Goal: Information Seeking & Learning: Learn about a topic

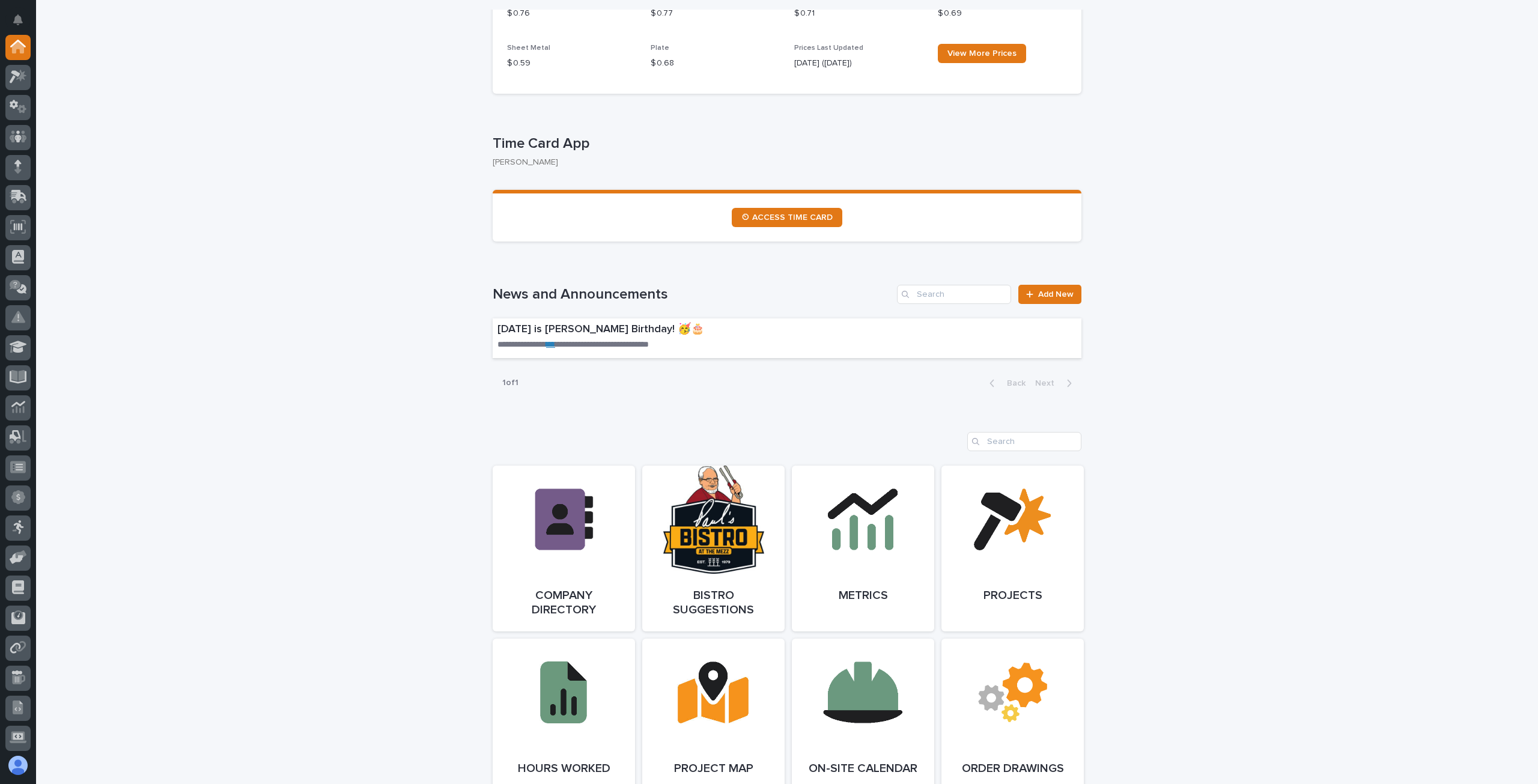
scroll to position [560, 0]
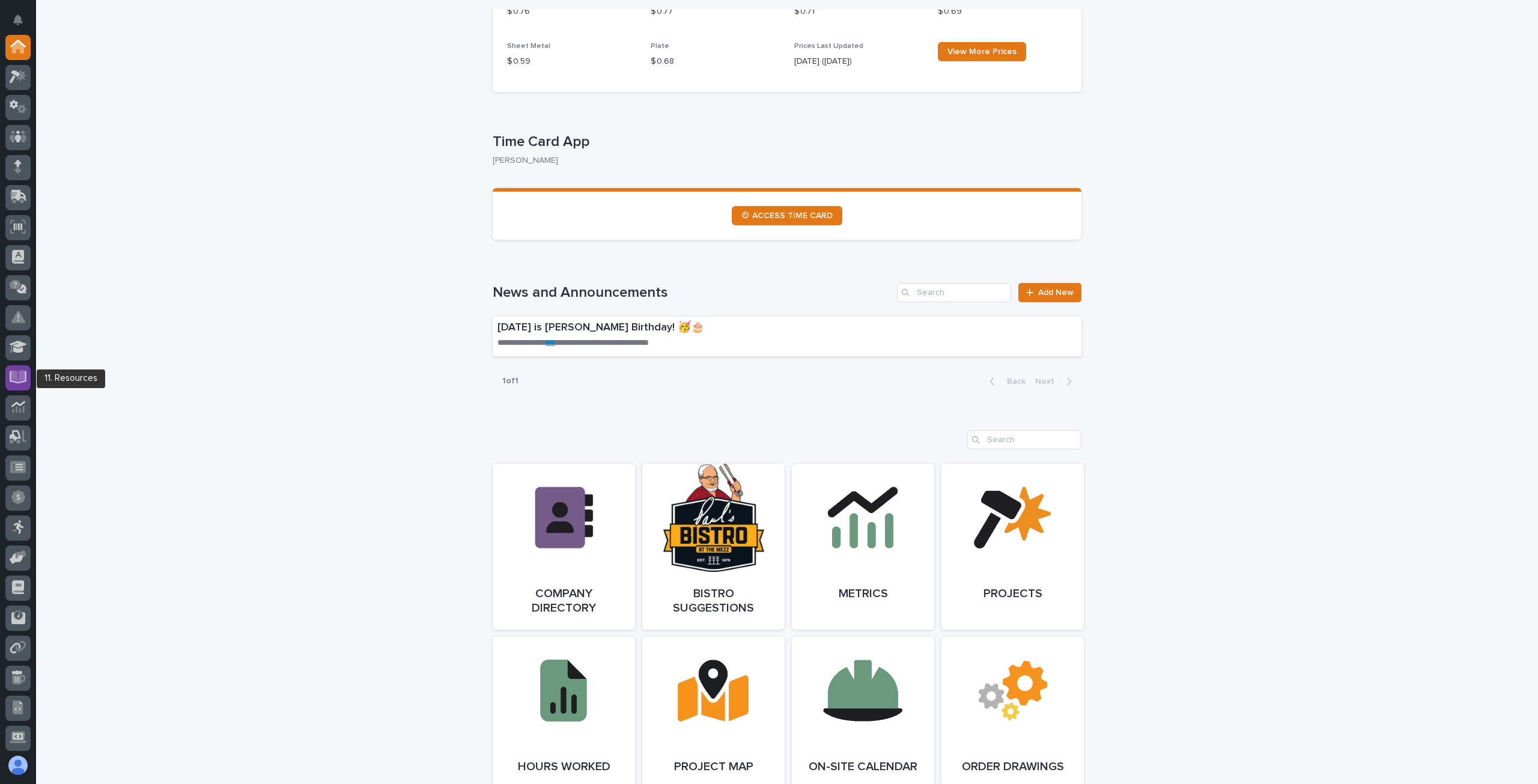
click at [16, 378] on icon at bounding box center [18, 376] width 14 height 11
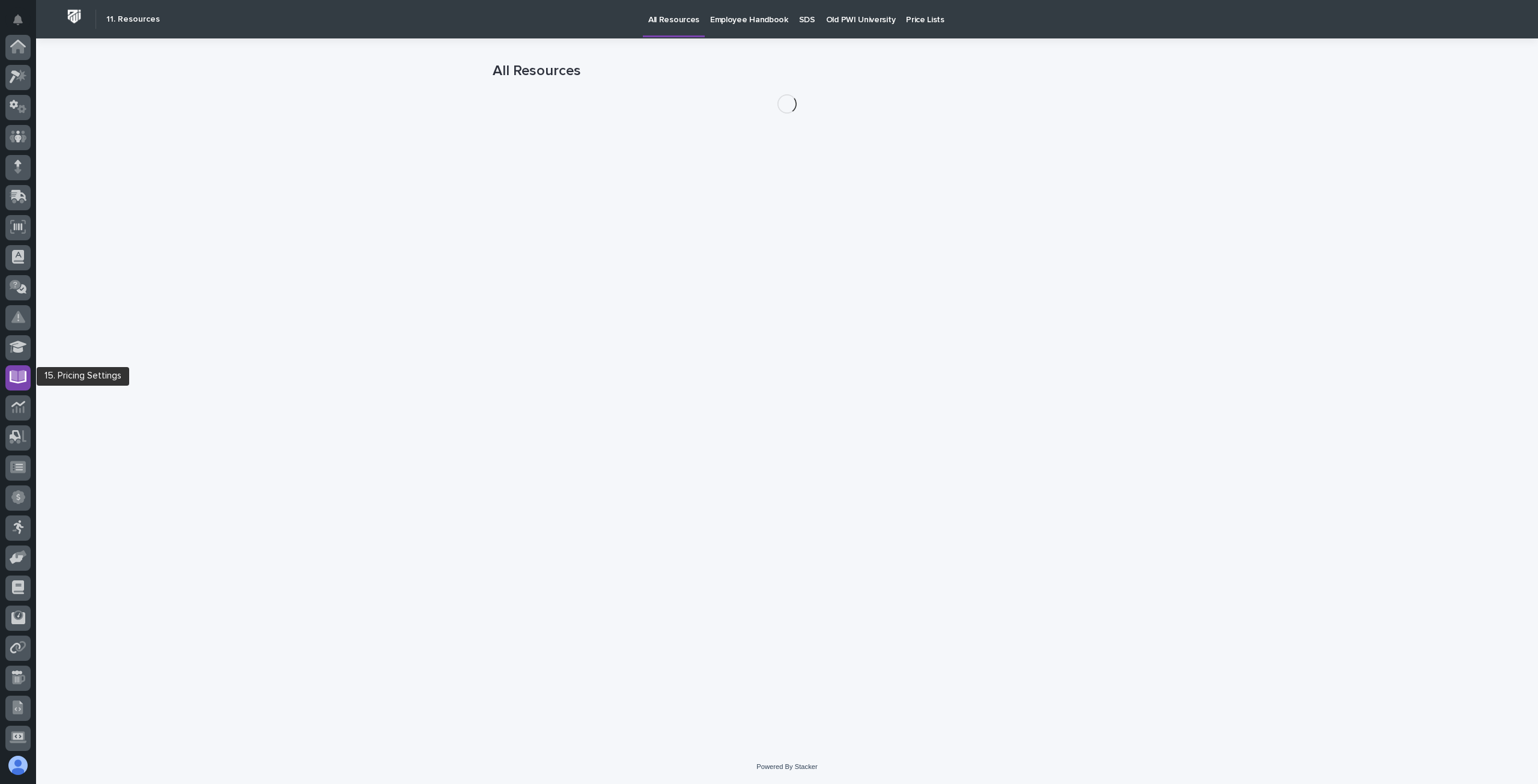
scroll to position [123, 0]
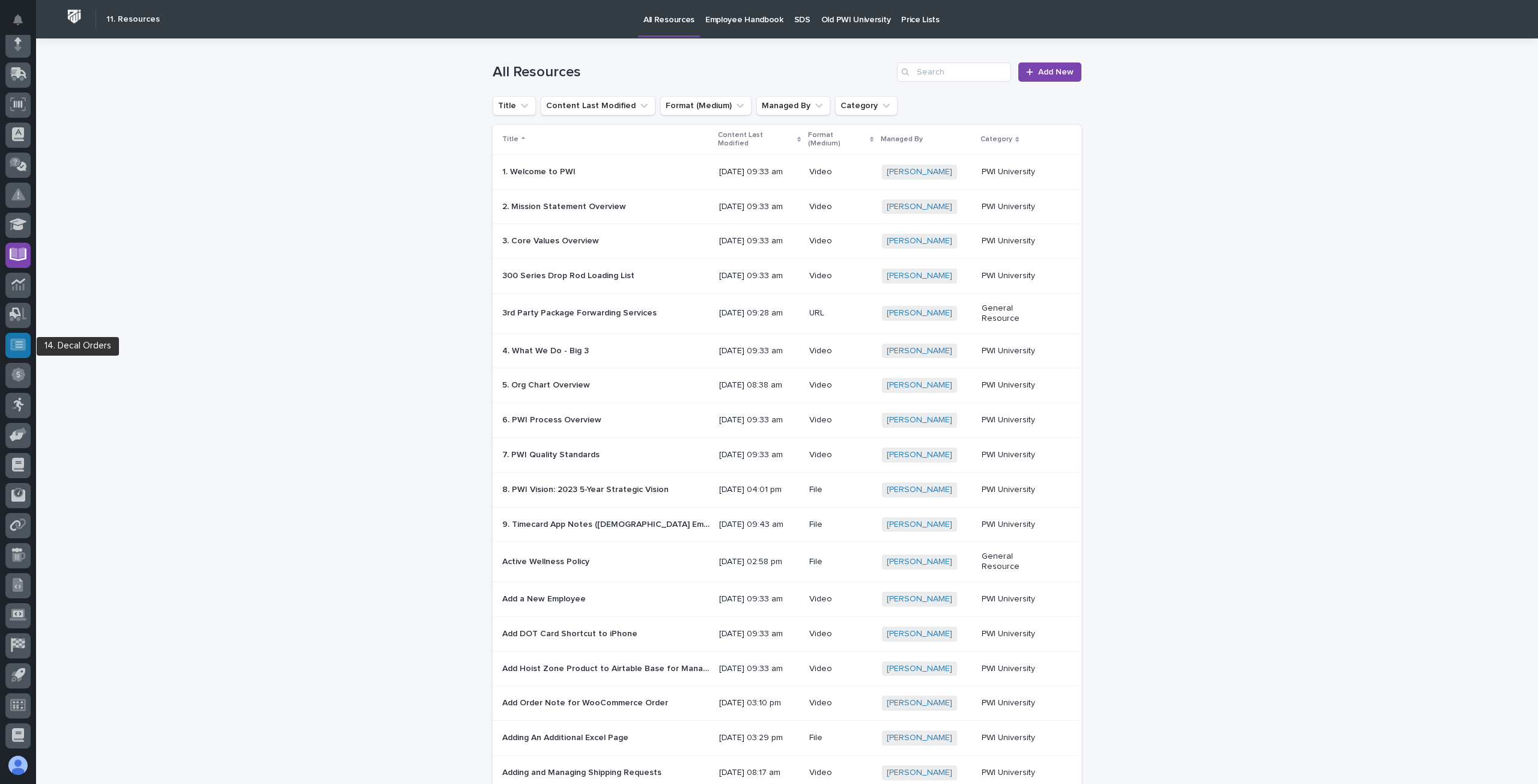
click at [17, 345] on icon at bounding box center [18, 344] width 16 height 12
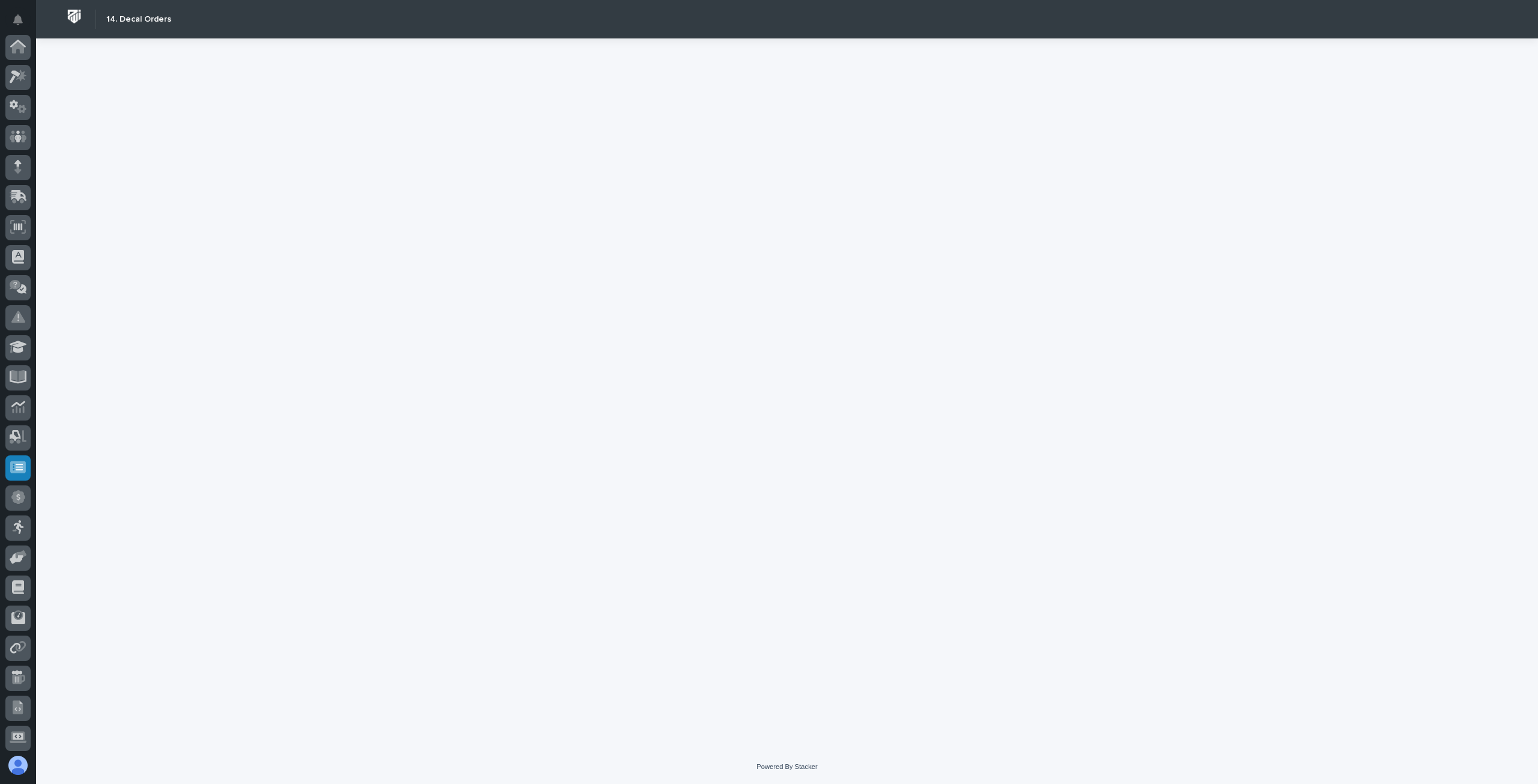
scroll to position [123, 0]
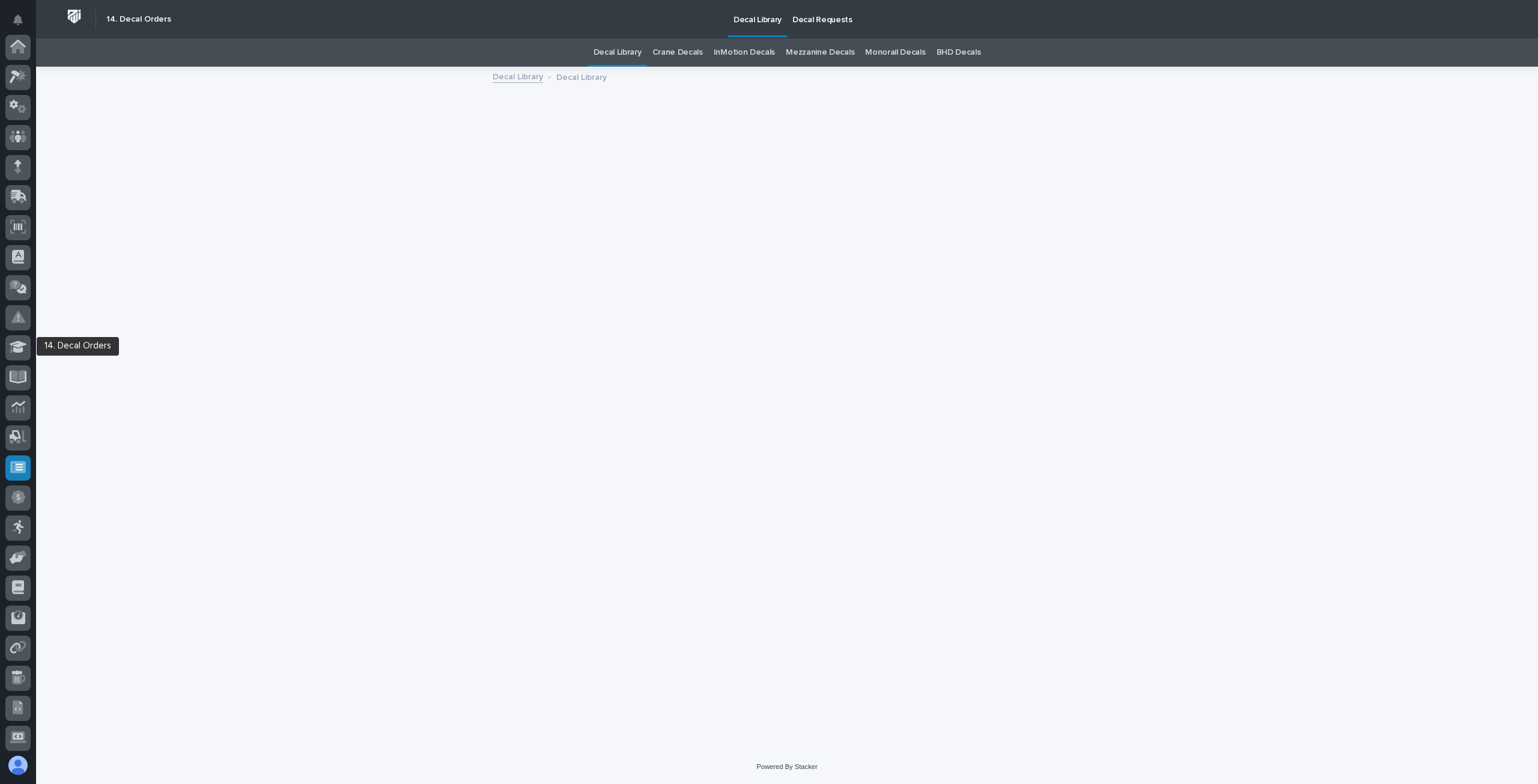
scroll to position [123, 0]
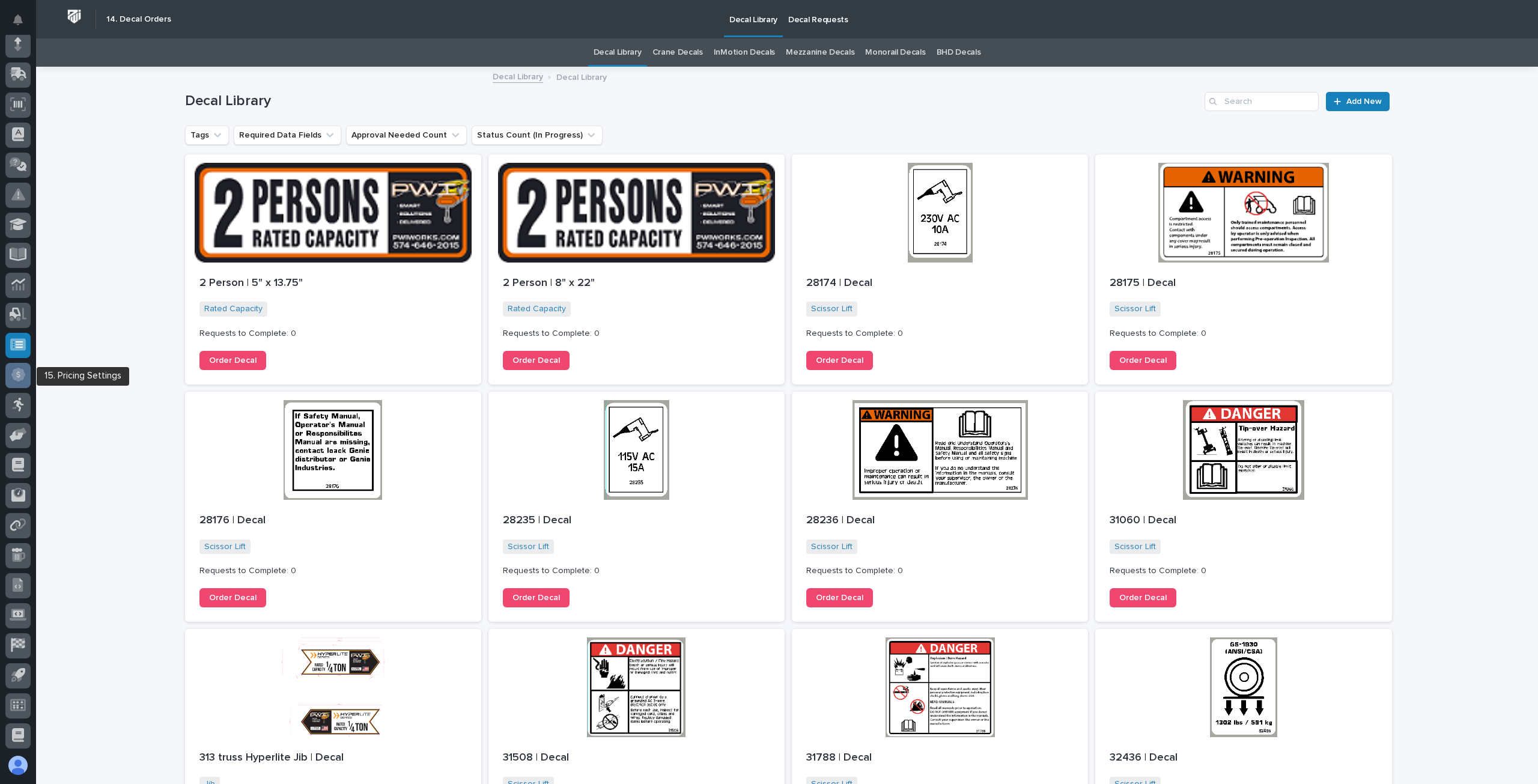
click at [17, 376] on icon at bounding box center [18, 374] width 14 height 14
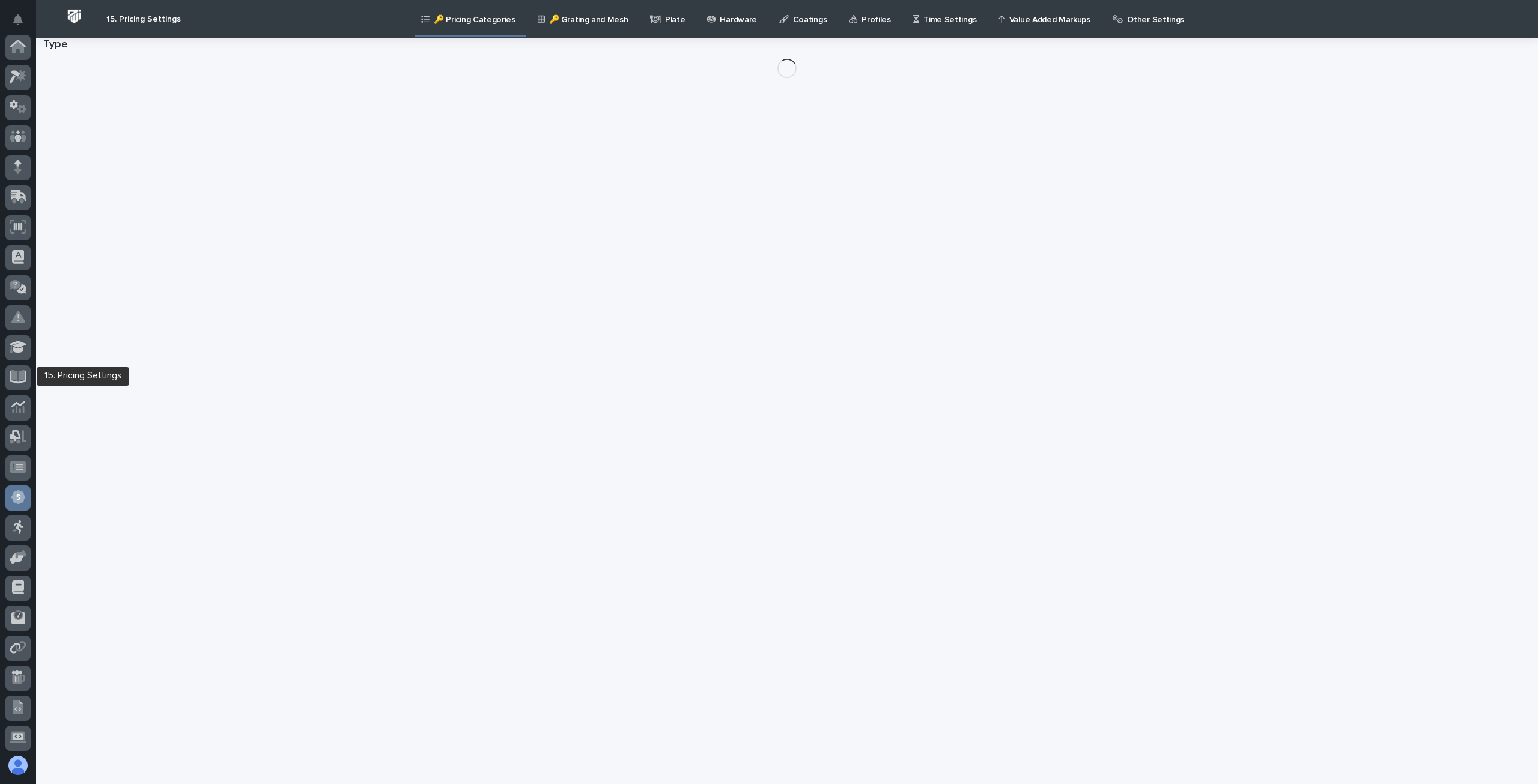
scroll to position [123, 0]
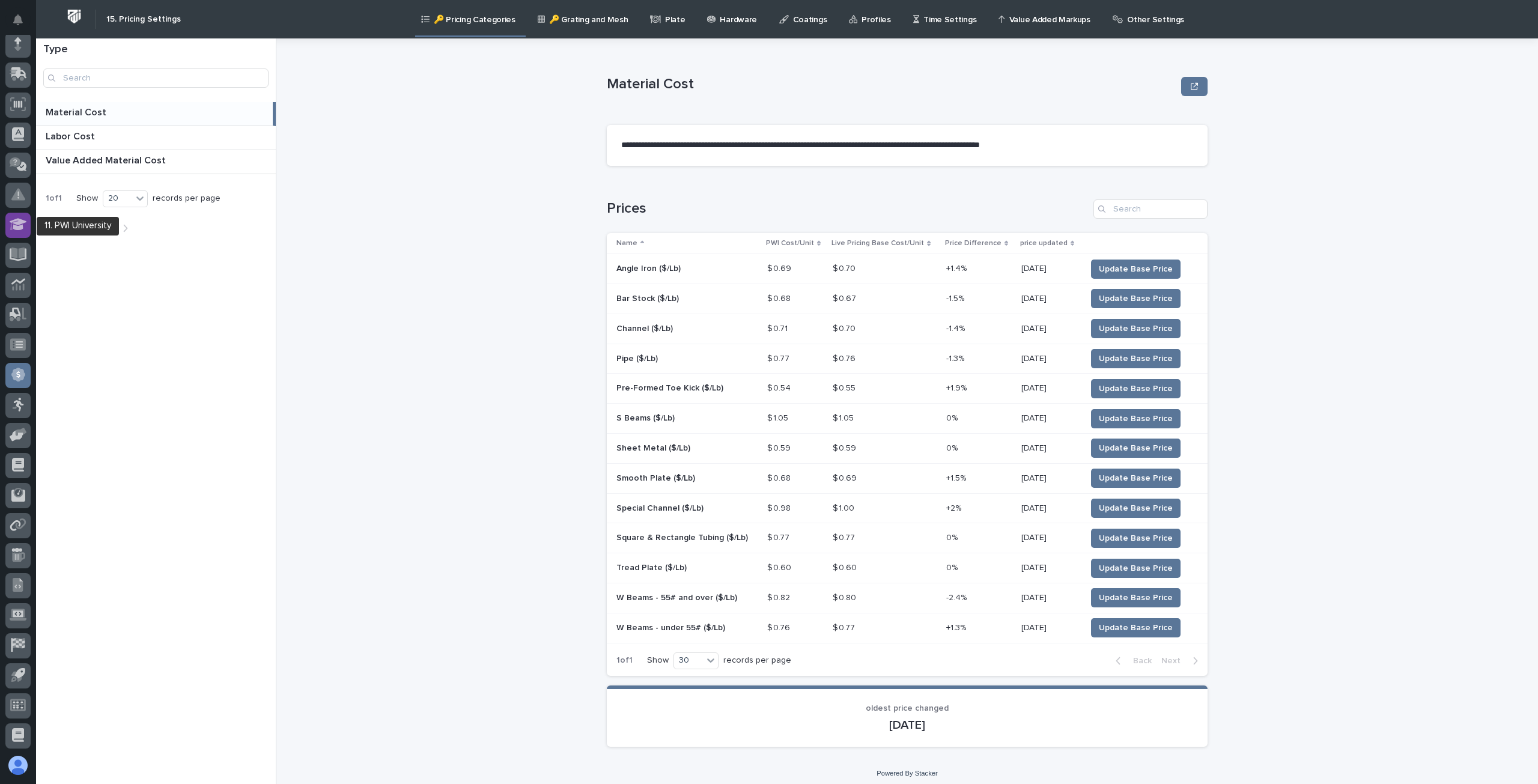
click at [14, 217] on div at bounding box center [18, 225] width 25 height 25
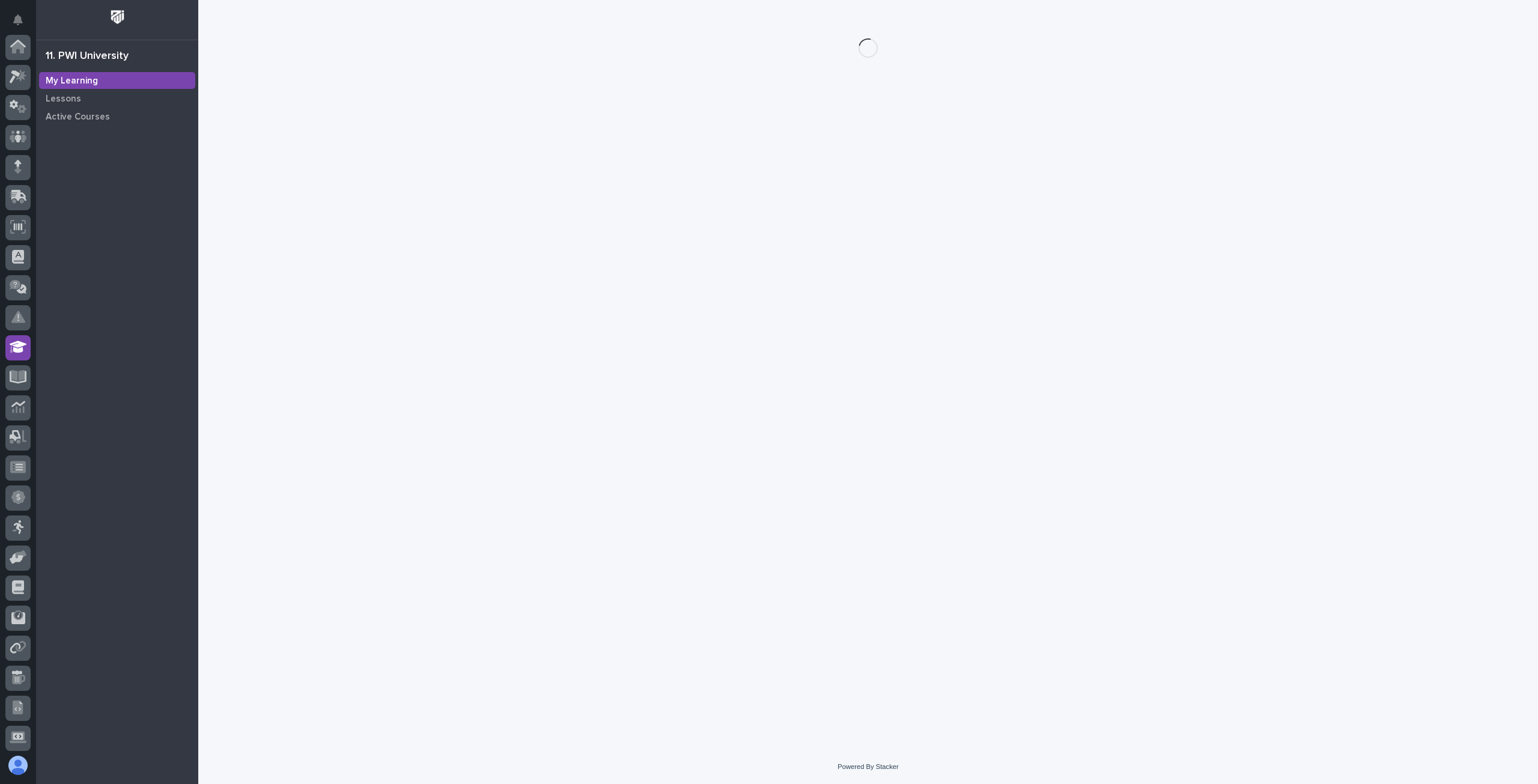
scroll to position [123, 0]
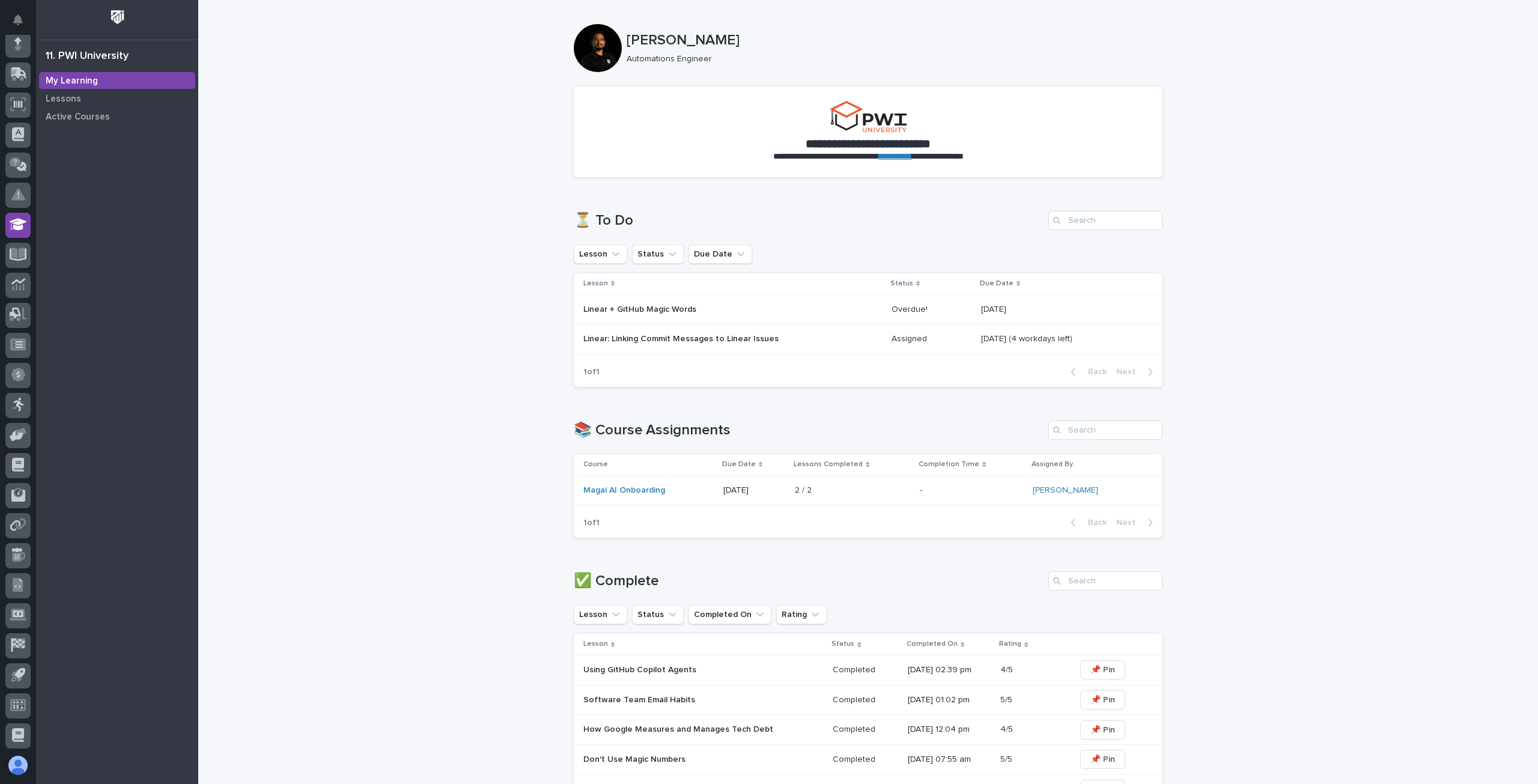
click at [613, 335] on p "Linear: Linking Commit Messages to Linear Issues" at bounding box center [688, 339] width 210 height 10
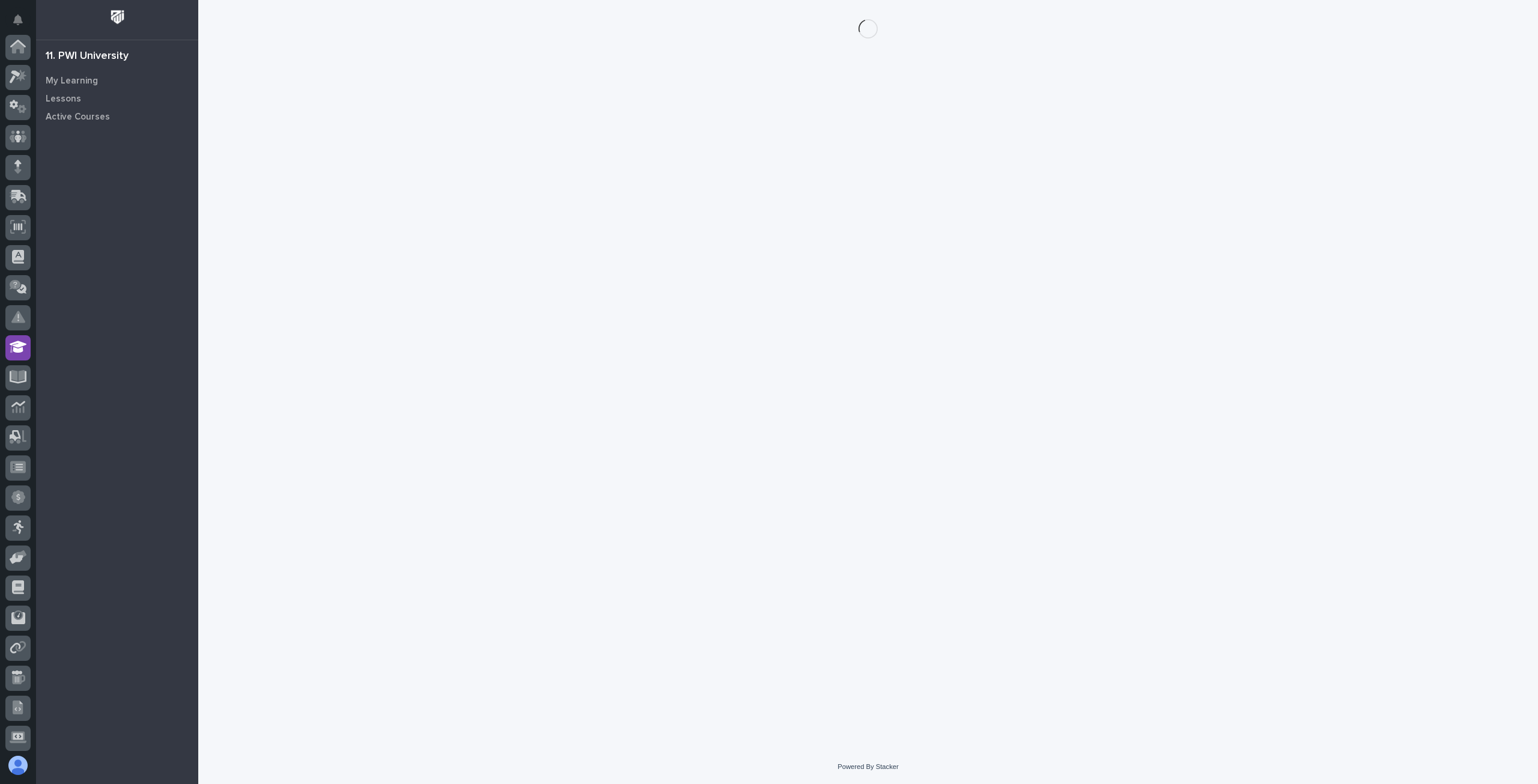
scroll to position [123, 0]
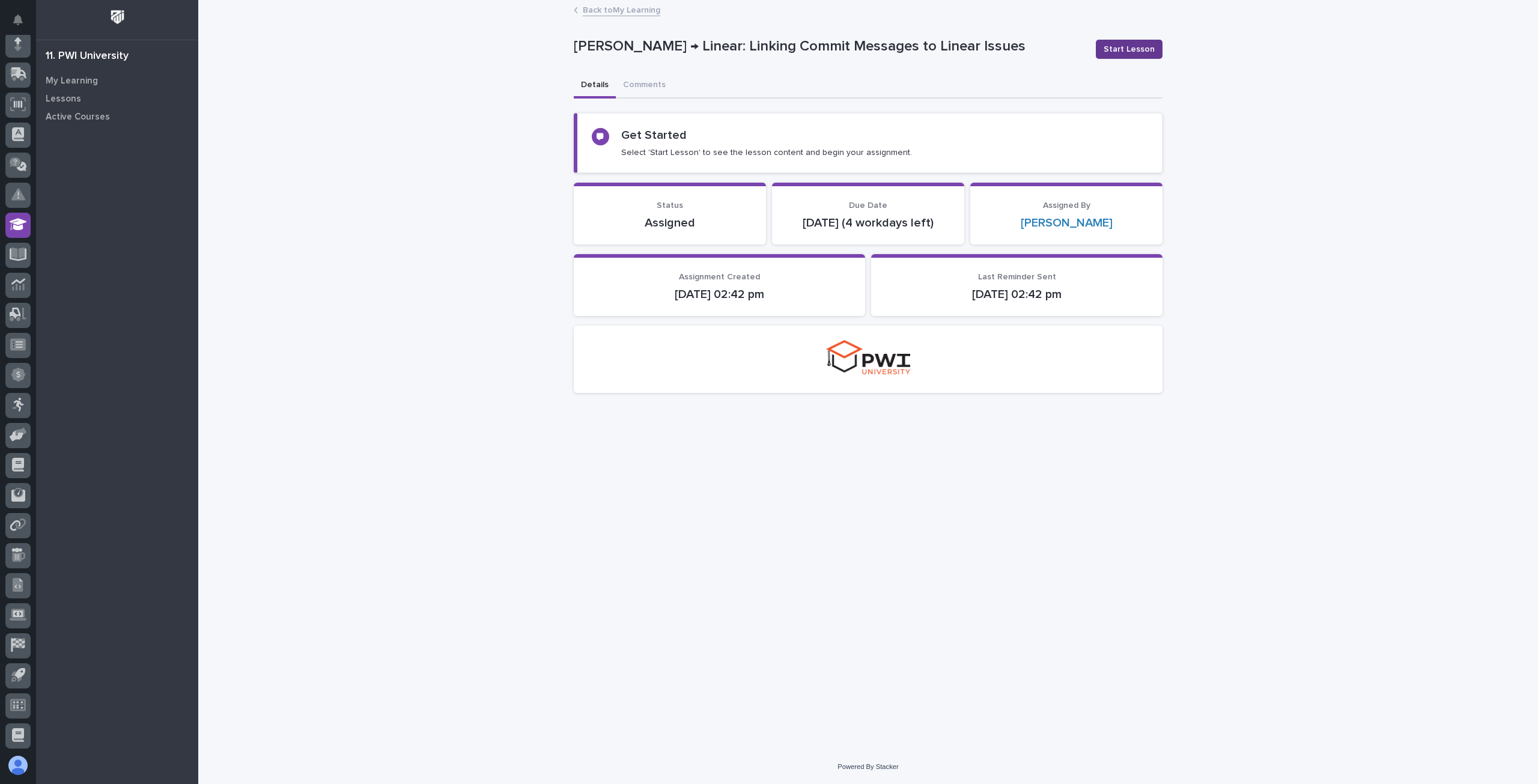
click at [1131, 44] on span "Start Lesson" at bounding box center [1129, 49] width 51 height 12
click at [1122, 53] on span "Start Lesson" at bounding box center [1129, 49] width 51 height 12
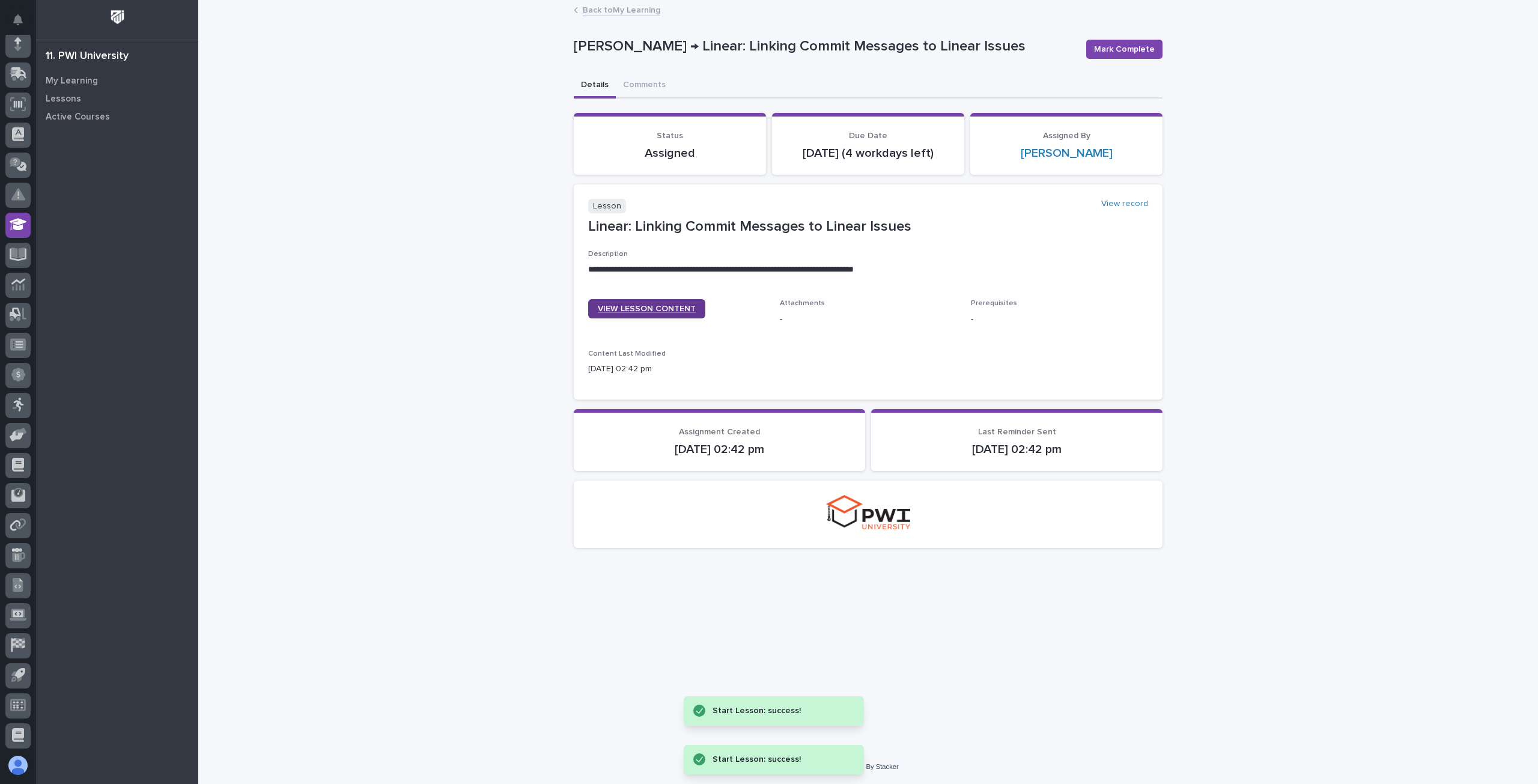
click at [646, 313] on span "VIEW LESSON CONTENT" at bounding box center [646, 309] width 98 height 9
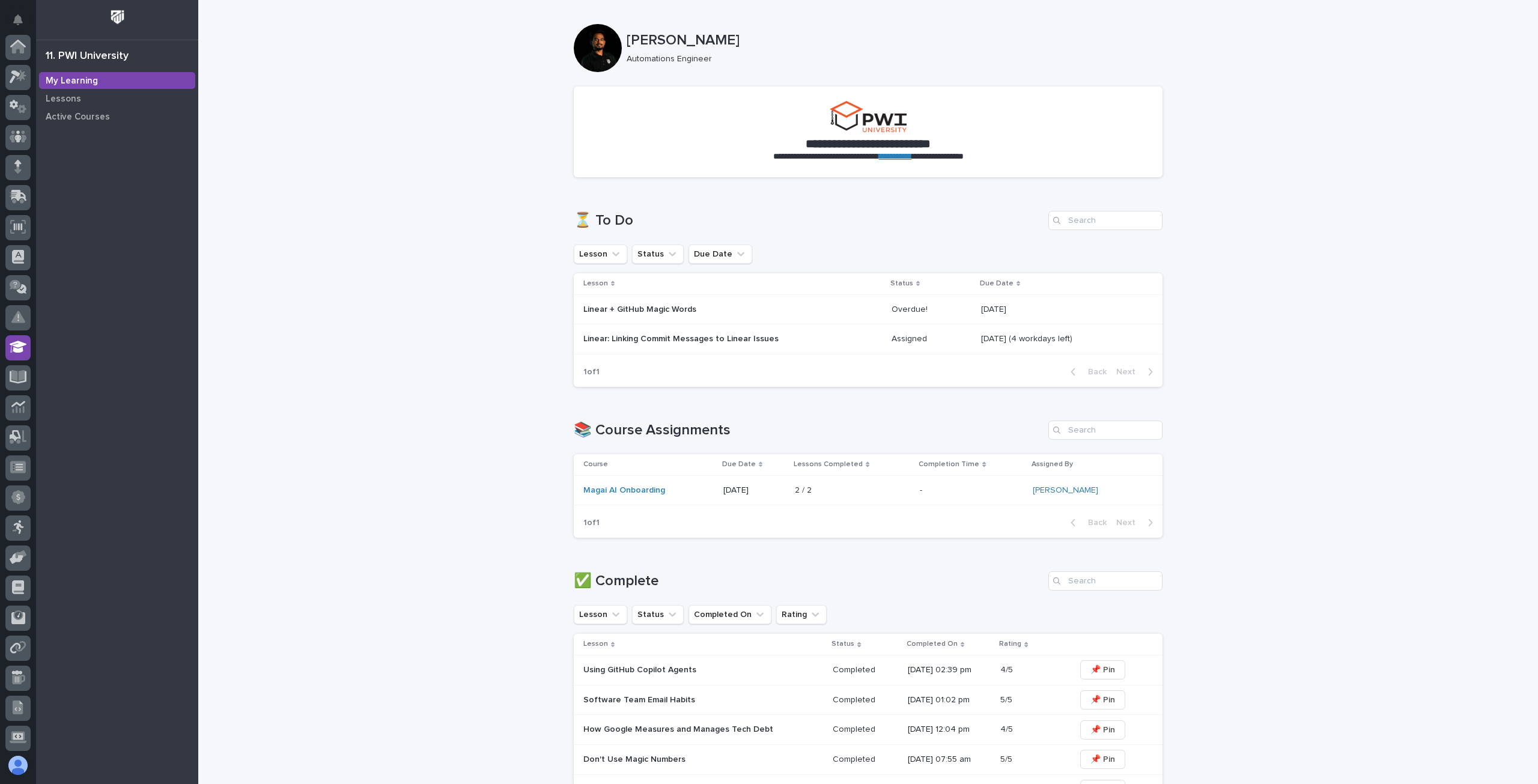
scroll to position [123, 0]
click at [657, 341] on p "Linear: Linking Commit Messages to Linear Issues" at bounding box center [688, 339] width 210 height 10
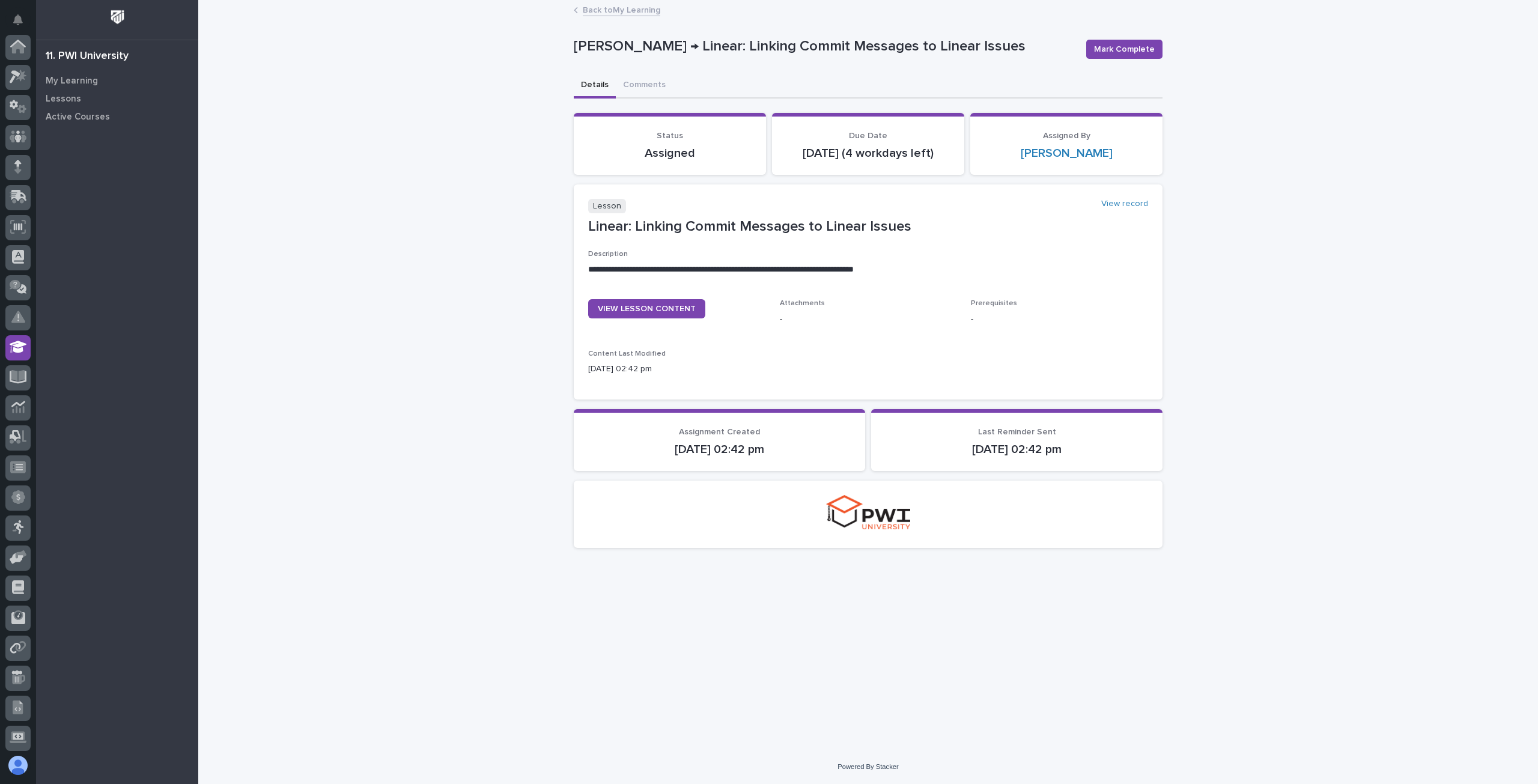
scroll to position [123, 0]
click at [664, 317] on link "VIEW LESSON CONTENT" at bounding box center [647, 309] width 118 height 19
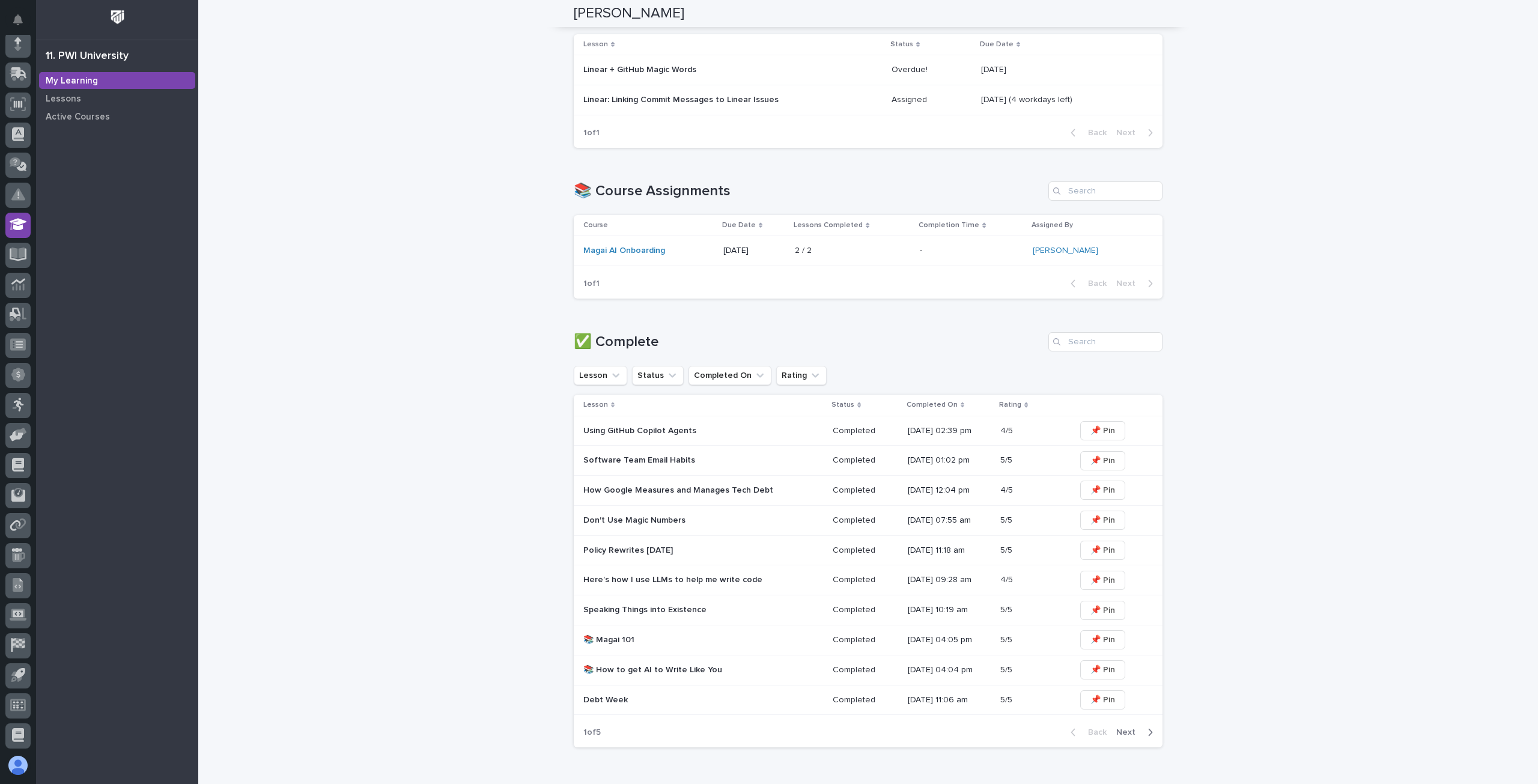
scroll to position [39, 0]
